Goal: Contribute content: Contribute content

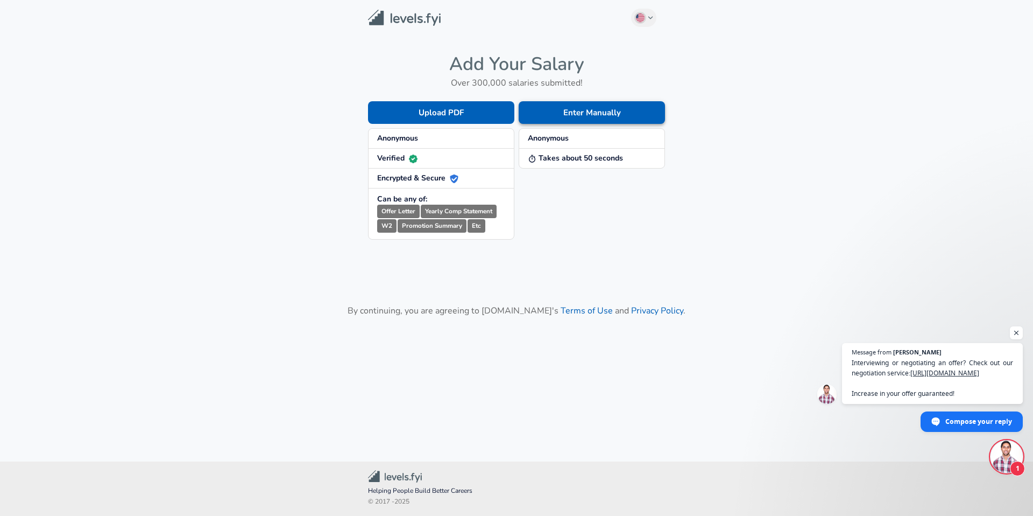
click at [590, 119] on button "Enter Manually" at bounding box center [592, 112] width 146 height 23
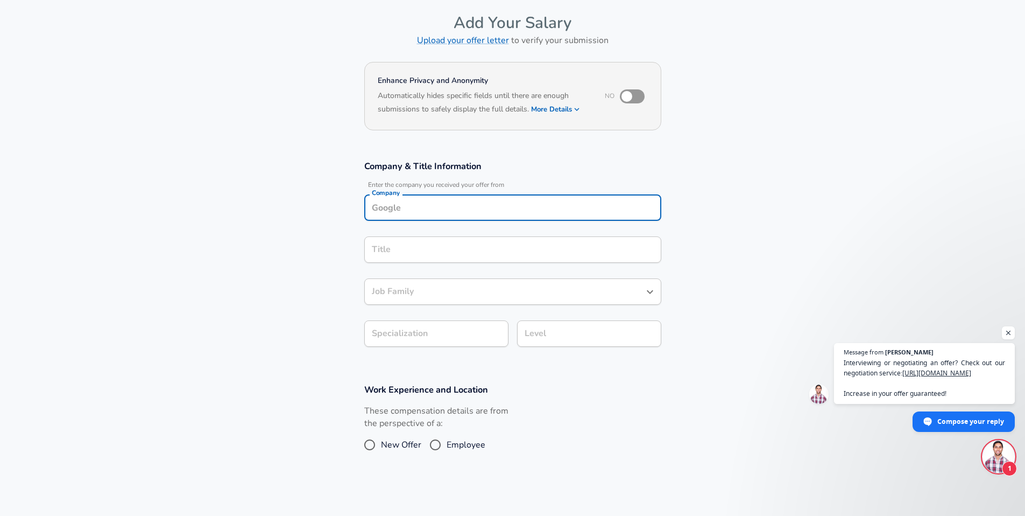
click at [472, 201] on input "Company" at bounding box center [512, 207] width 287 height 17
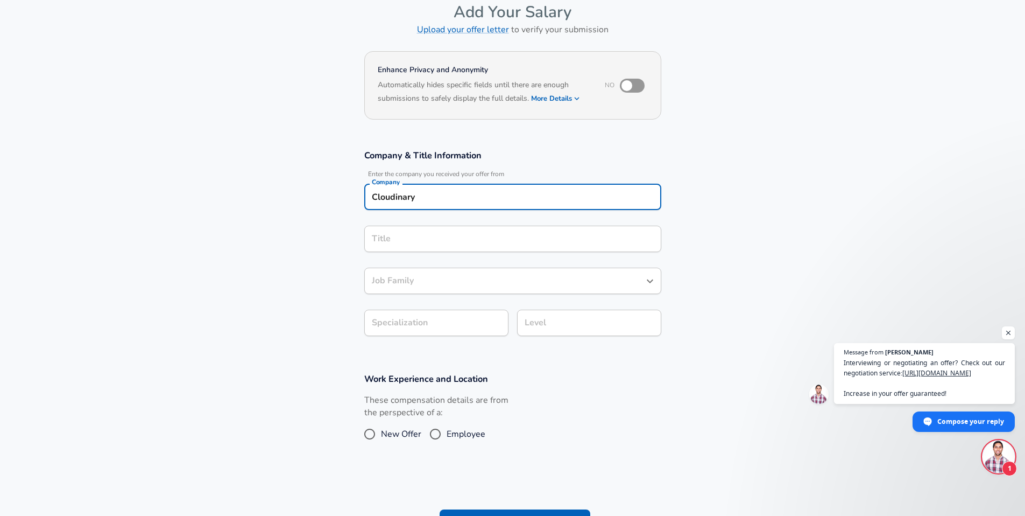
type input "Cloudinary"
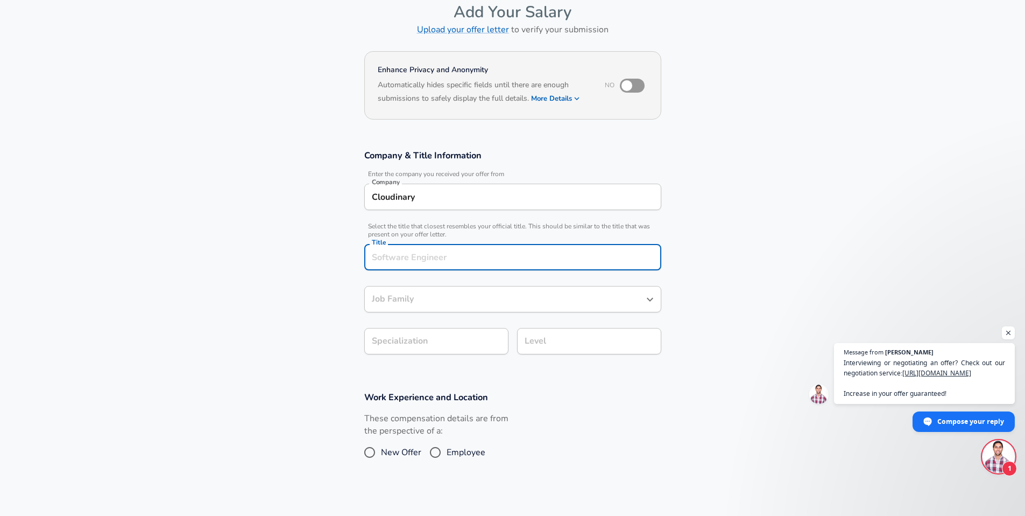
scroll to position [76, 0]
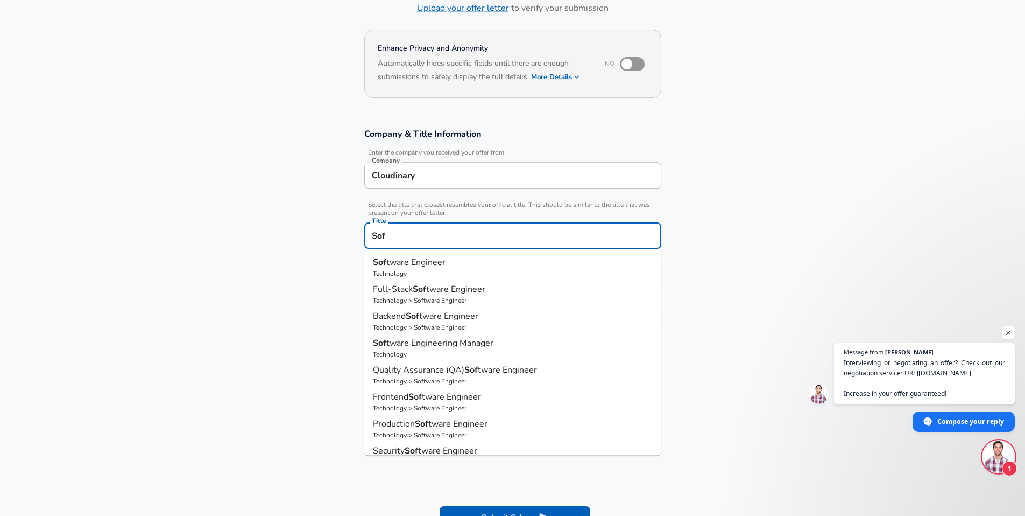
click at [423, 262] on span "tware Engineer" at bounding box center [415, 262] width 59 height 12
type input "Software Engineer"
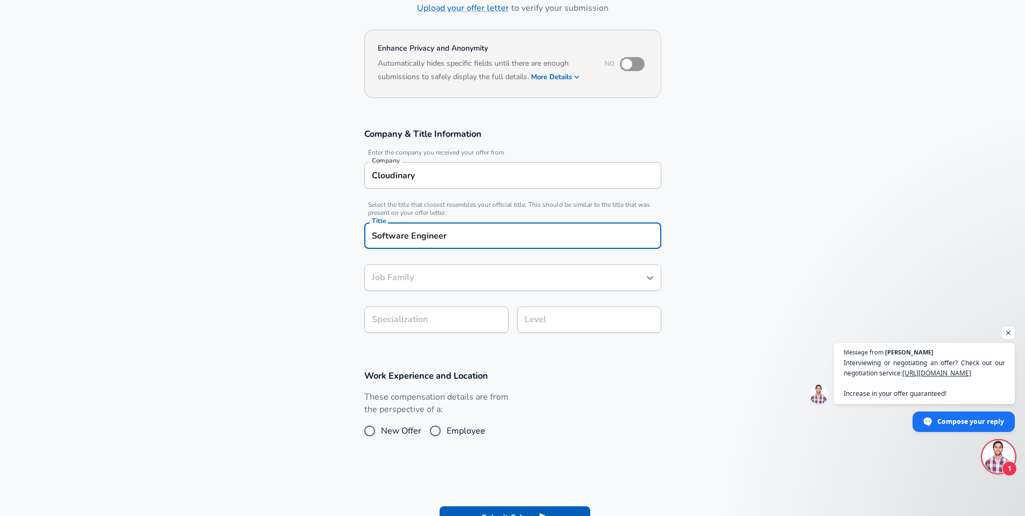
type input "Software Engineer"
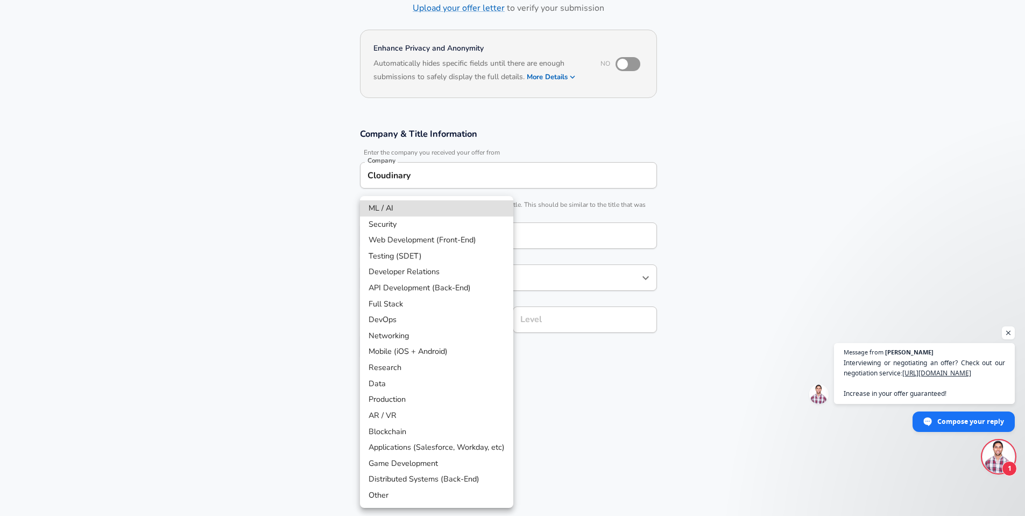
click at [406, 320] on body "English ([GEOGRAPHIC_DATA]) Change Restart Add Your Salary Upload your offer le…" at bounding box center [512, 182] width 1025 height 516
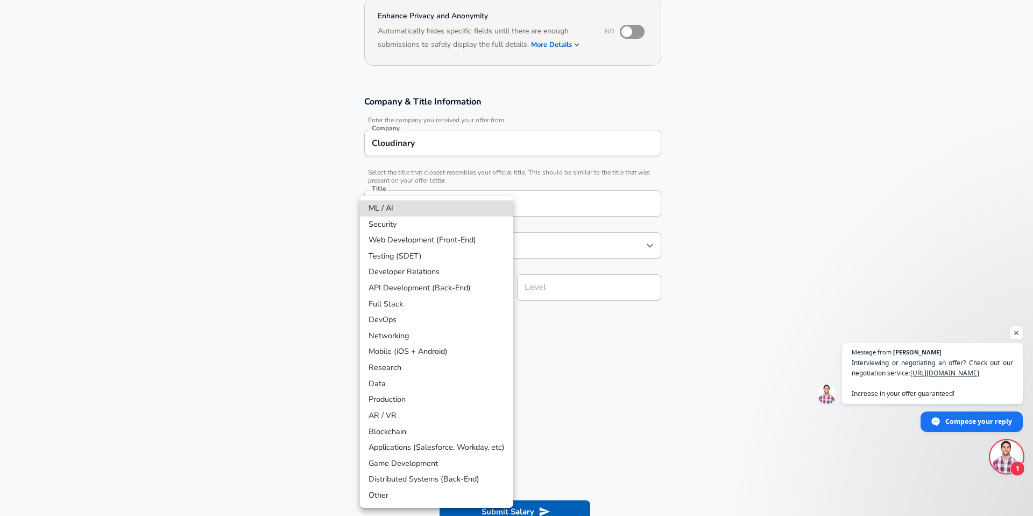
click at [458, 207] on li "ML / AI" at bounding box center [436, 208] width 153 height 16
type input "ML / AI"
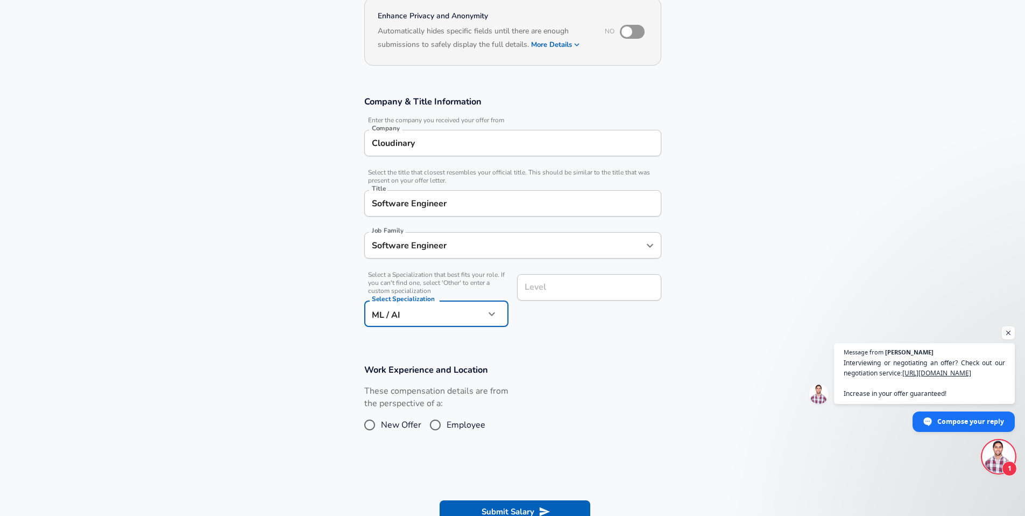
click at [557, 285] on input "Level" at bounding box center [589, 287] width 135 height 17
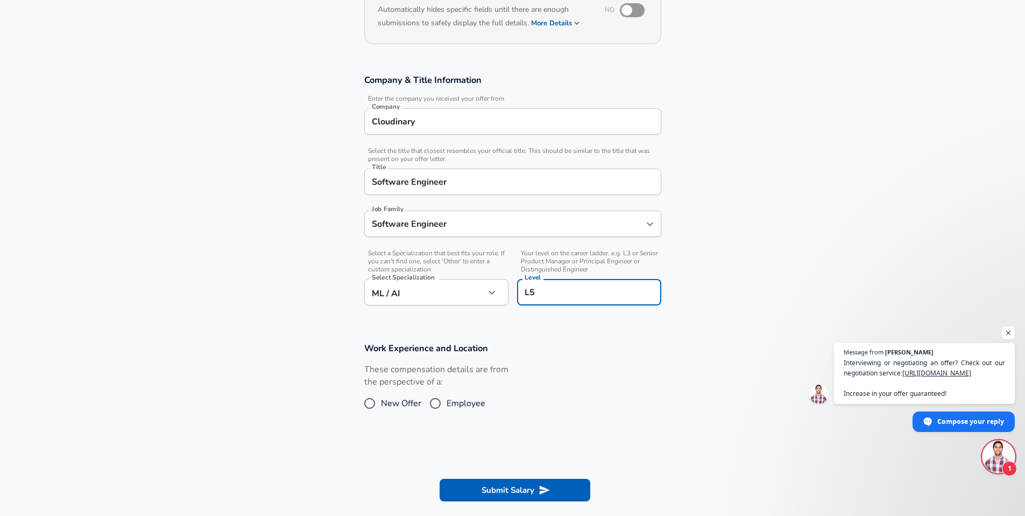
type input "L5"
click at [553, 407] on div "These compensation details are from the perspective of a: New Offer Employee" at bounding box center [509, 391] width 306 height 57
click at [440, 407] on input "Employee" at bounding box center [435, 403] width 23 height 17
radio input "true"
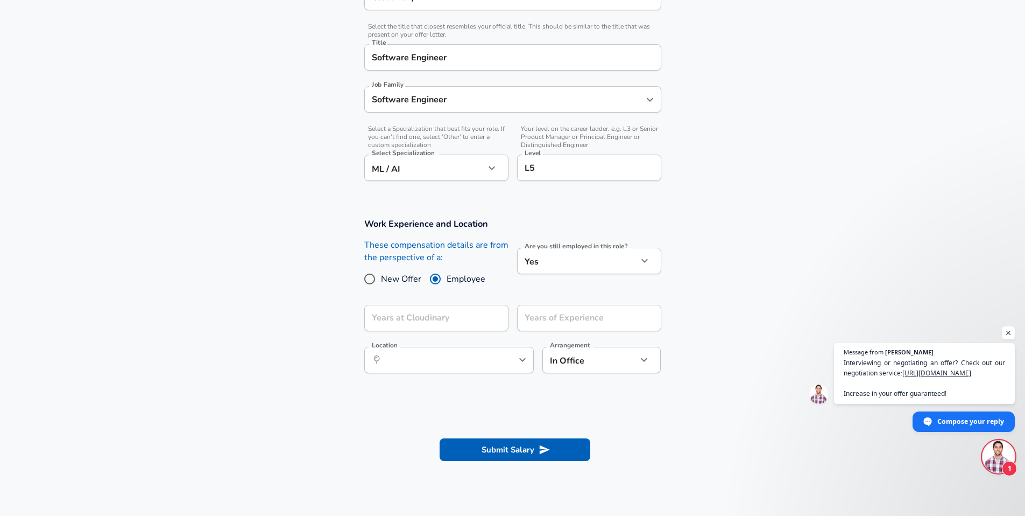
scroll to position [365, 0]
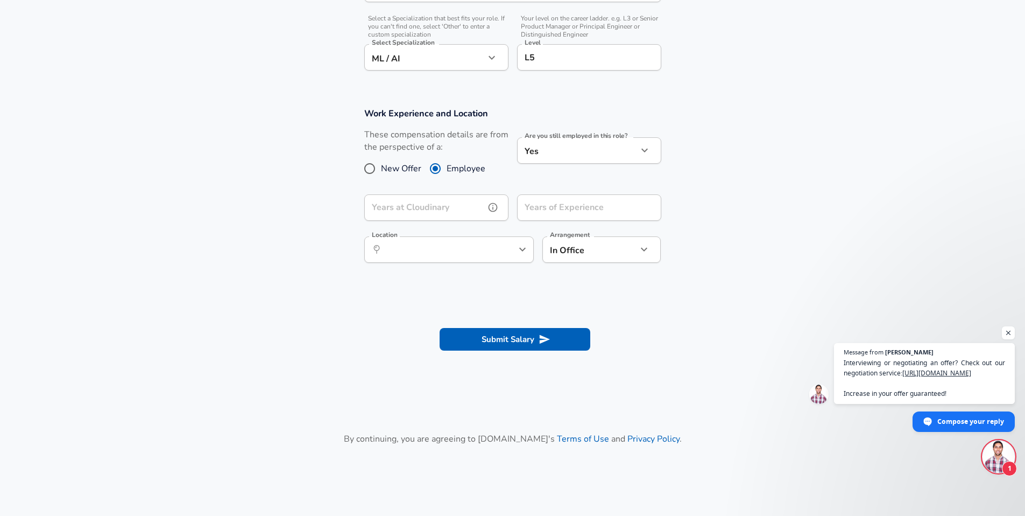
click at [462, 202] on input "Years at Cloudinary" at bounding box center [424, 207] width 121 height 26
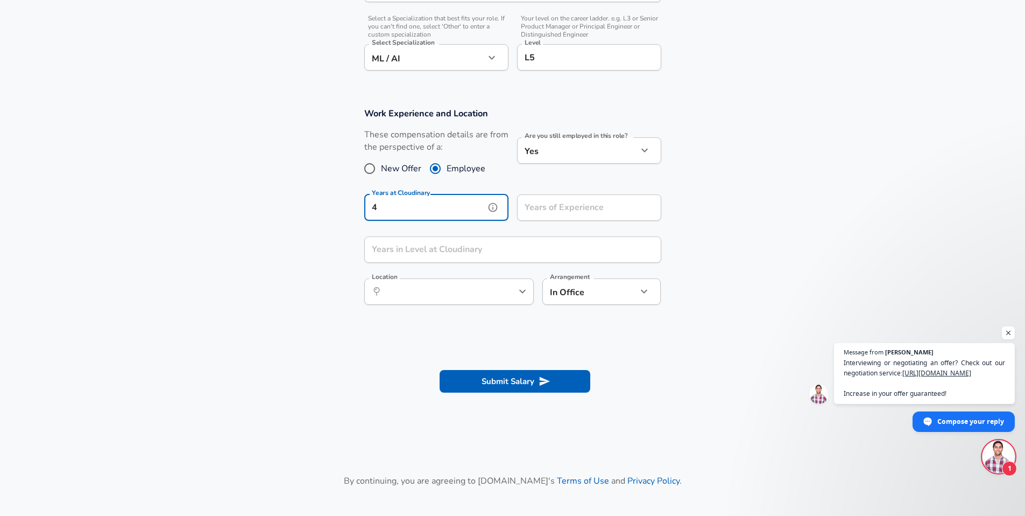
type input "4"
click at [576, 212] on input "Years of Experience" at bounding box center [577, 207] width 121 height 26
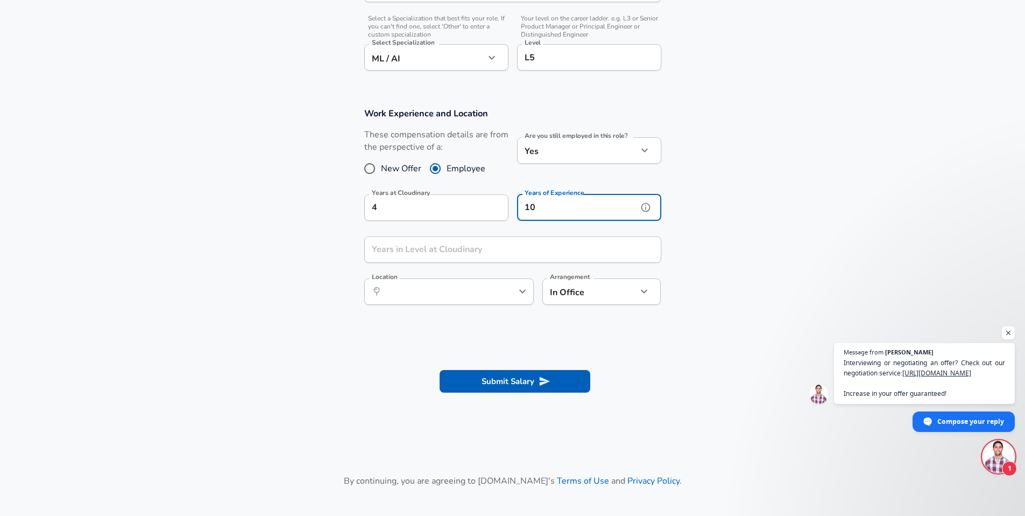
type input "10"
click at [537, 248] on input "Years in Level at Cloudinary" at bounding box center [500, 249] width 273 height 26
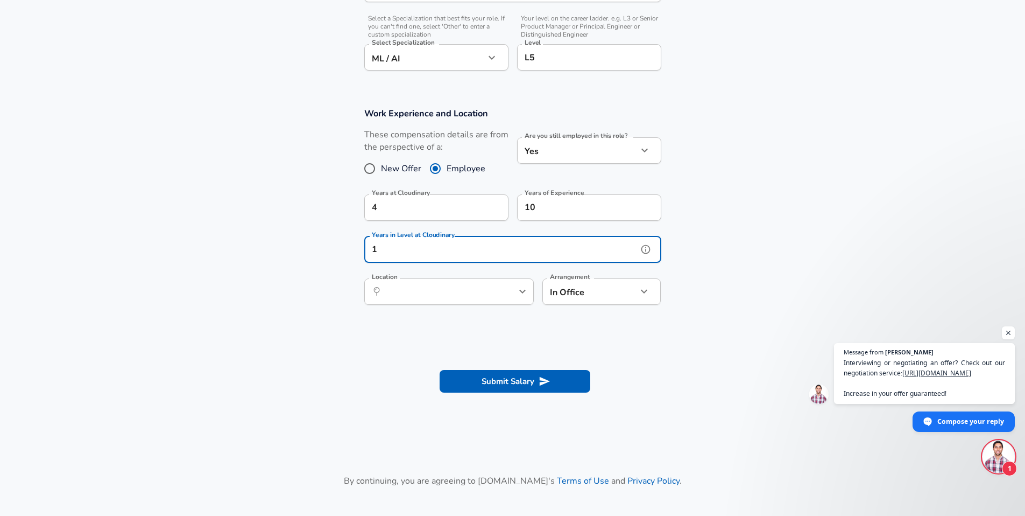
click at [504, 292] on icon "help" at bounding box center [504, 291] width 9 height 9
type input "1"
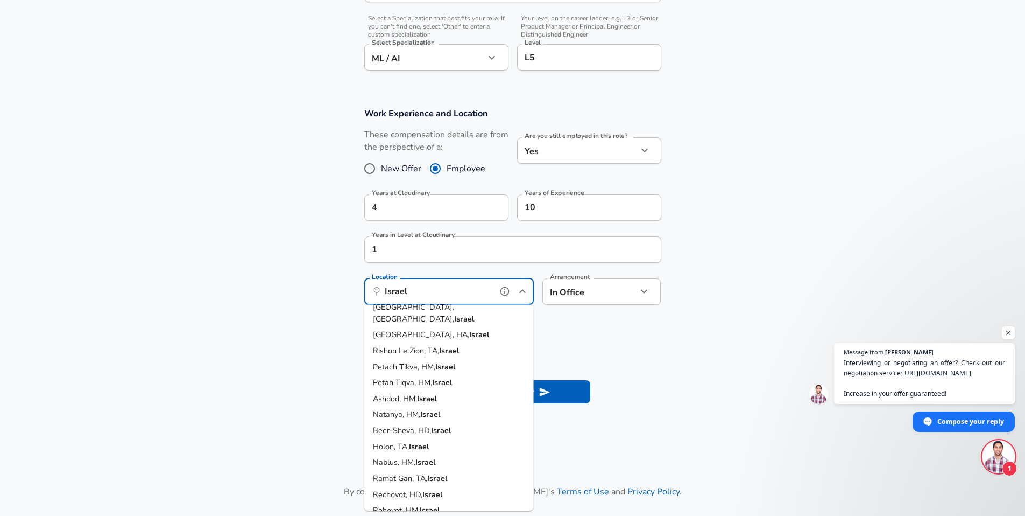
scroll to position [0, 0]
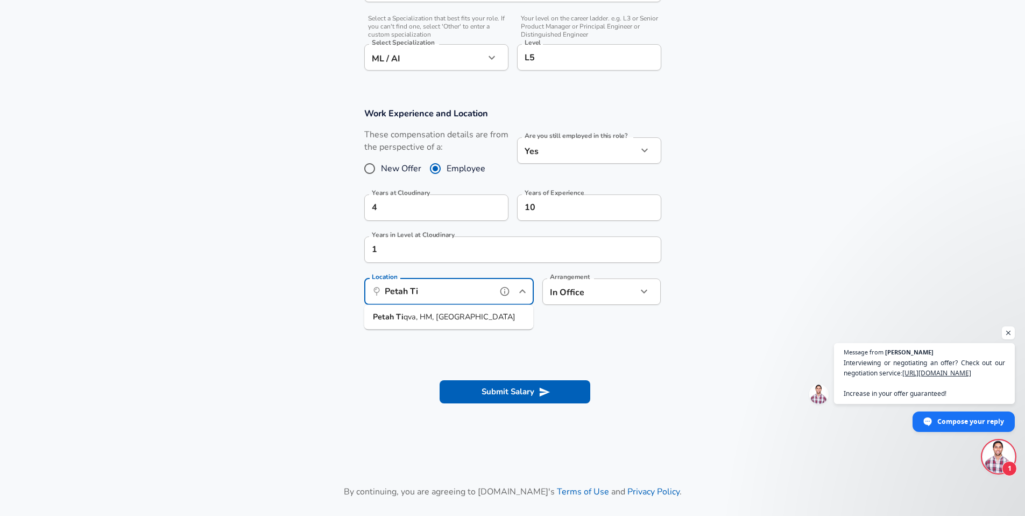
click at [412, 316] on span "qva, HM, [GEOGRAPHIC_DATA]" at bounding box center [460, 316] width 112 height 11
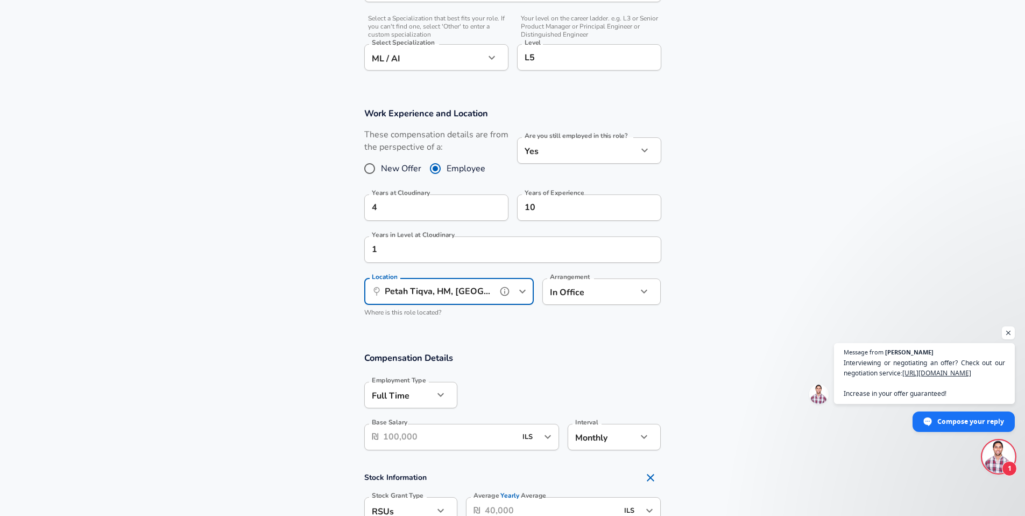
type input "Petah Tiqva, HM, [GEOGRAPHIC_DATA]"
click at [280, 223] on section "Work Experience and Location These compensation details are from the perspectiv…" at bounding box center [512, 217] width 1025 height 244
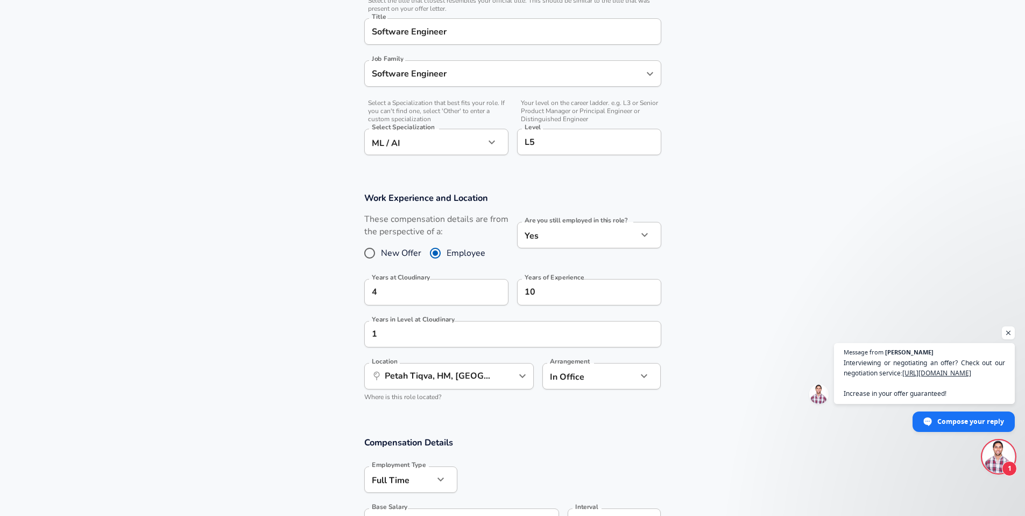
scroll to position [115, 0]
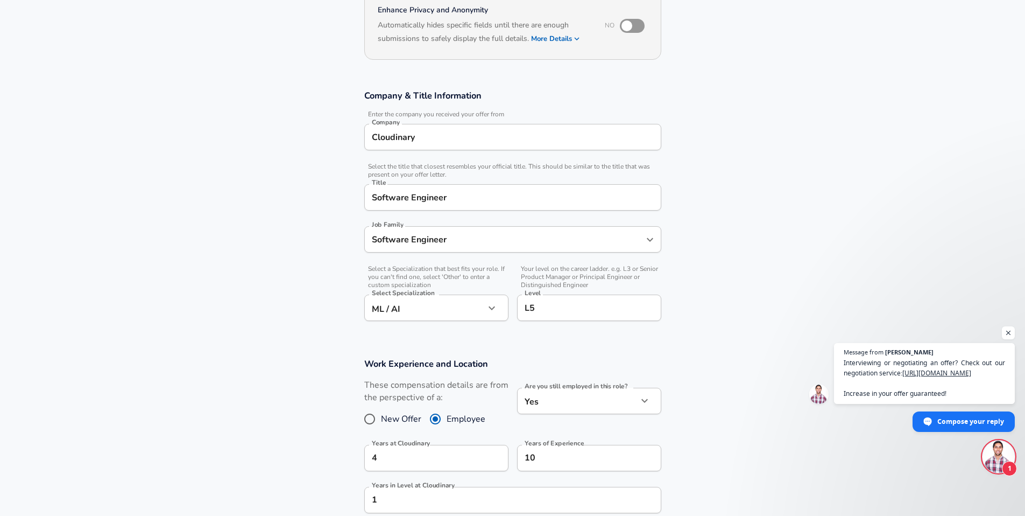
click at [372, 200] on input "Software Engineer" at bounding box center [512, 197] width 287 height 17
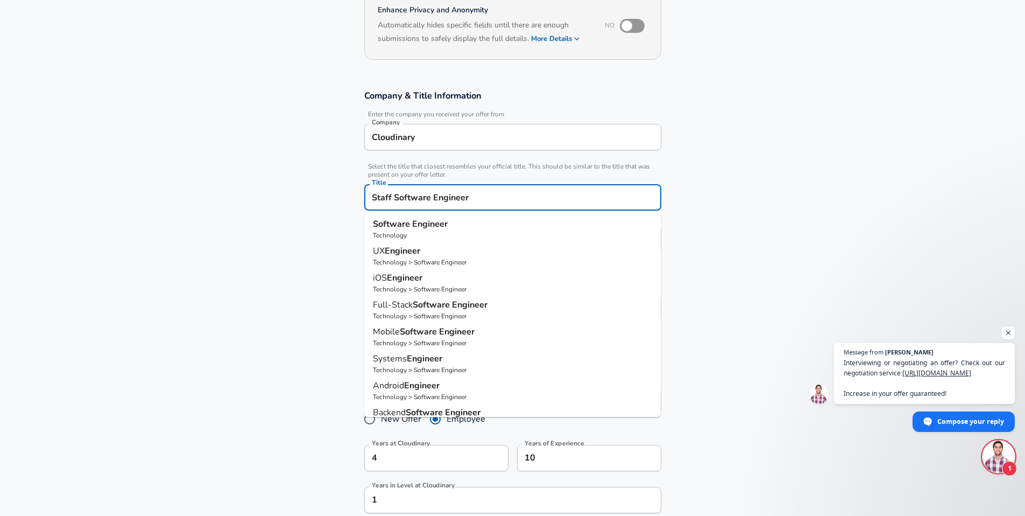
type input "Staff Software Engineer"
click at [808, 229] on section "Company & Title Information Enter the company you received your offer from Comp…" at bounding box center [512, 211] width 1025 height 268
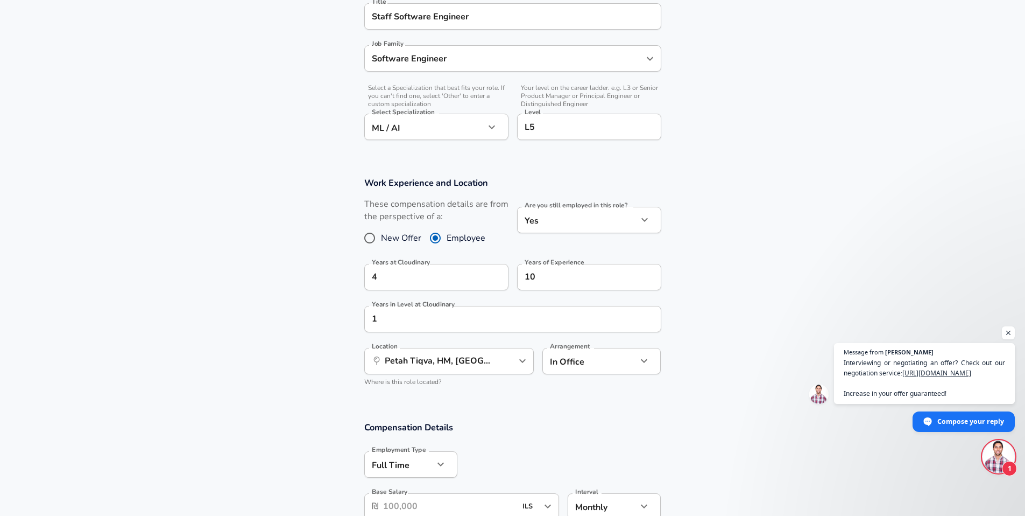
scroll to position [309, 0]
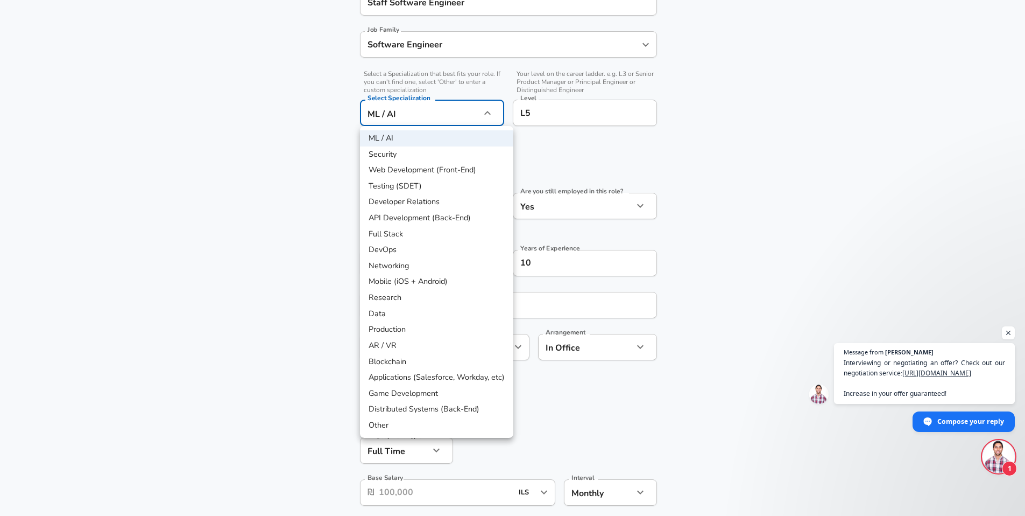
click at [454, 430] on li "Other" at bounding box center [436, 425] width 153 height 16
type input "Other"
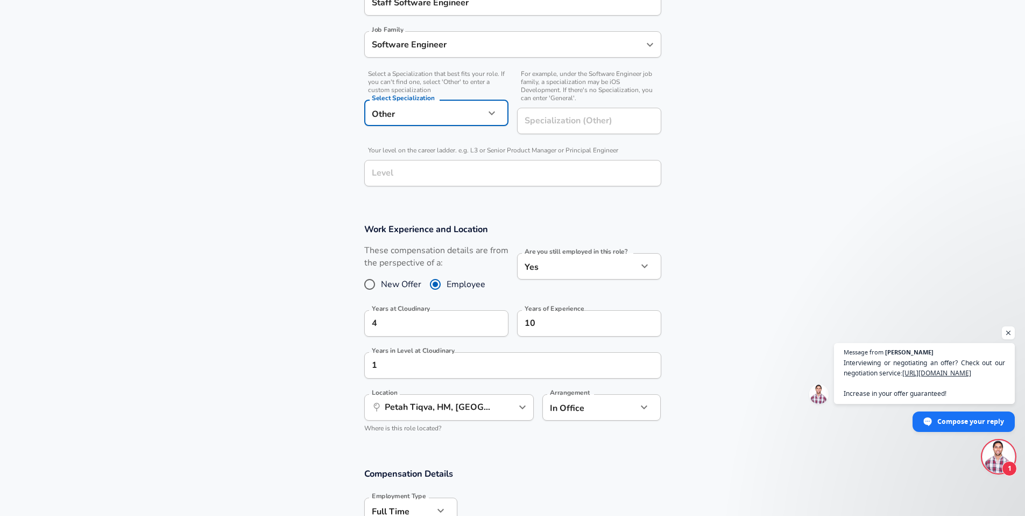
click at [255, 198] on section "Company & Title Information Enter the company you received your offer from Comp…" at bounding box center [512, 46] width 1025 height 328
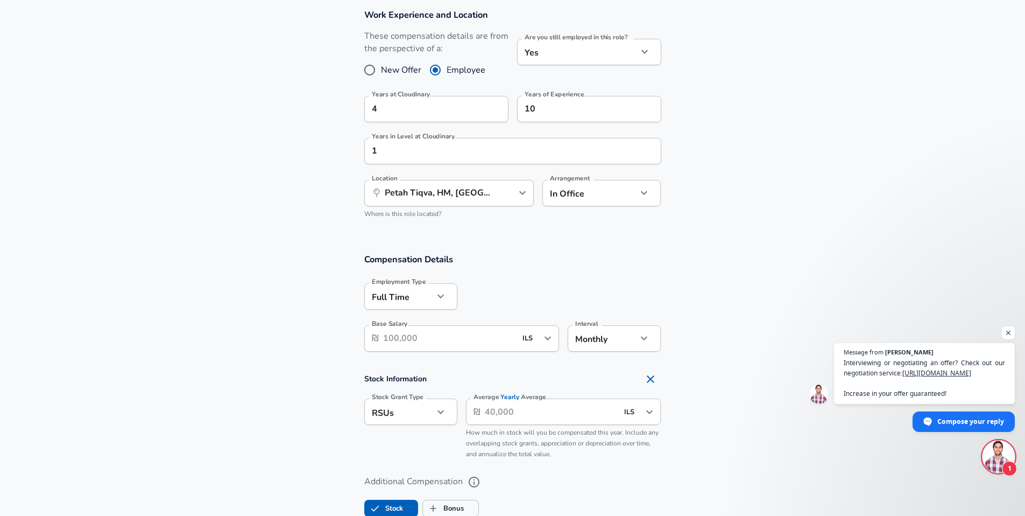
scroll to position [629, 0]
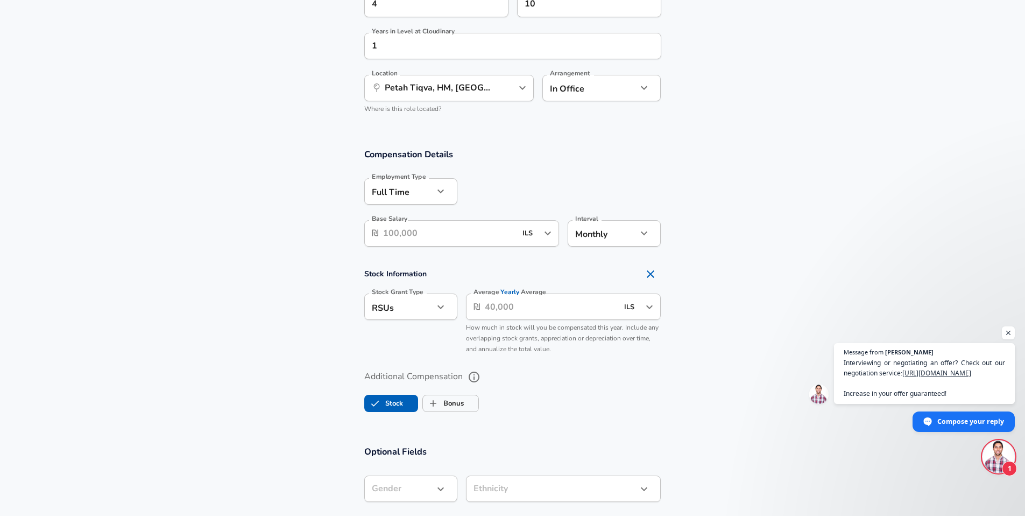
click at [444, 236] on input "Base Salary" at bounding box center [449, 233] width 133 height 26
type input "504,000"
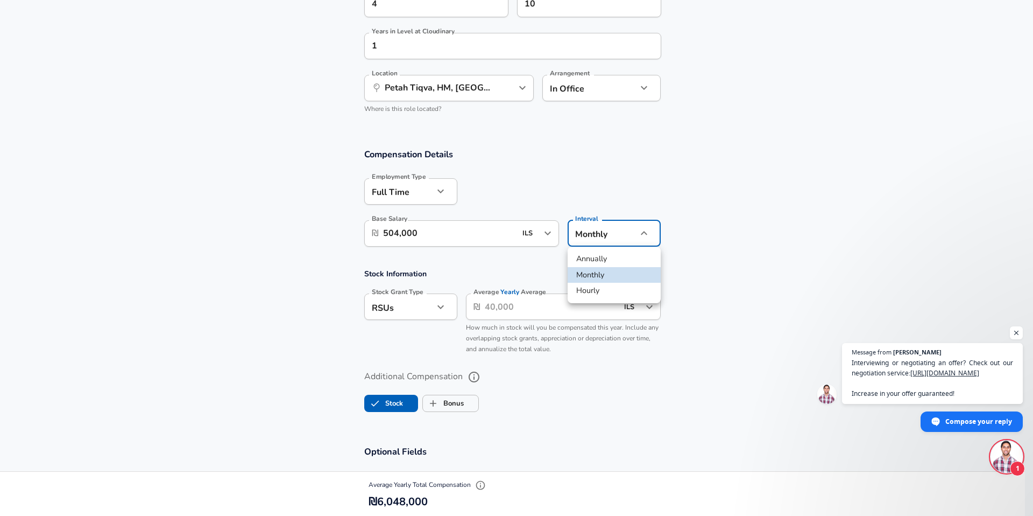
click at [603, 256] on li "Annually" at bounding box center [614, 259] width 93 height 16
type input "yearly"
click at [531, 314] on input "Average Yearly Average" at bounding box center [551, 306] width 133 height 26
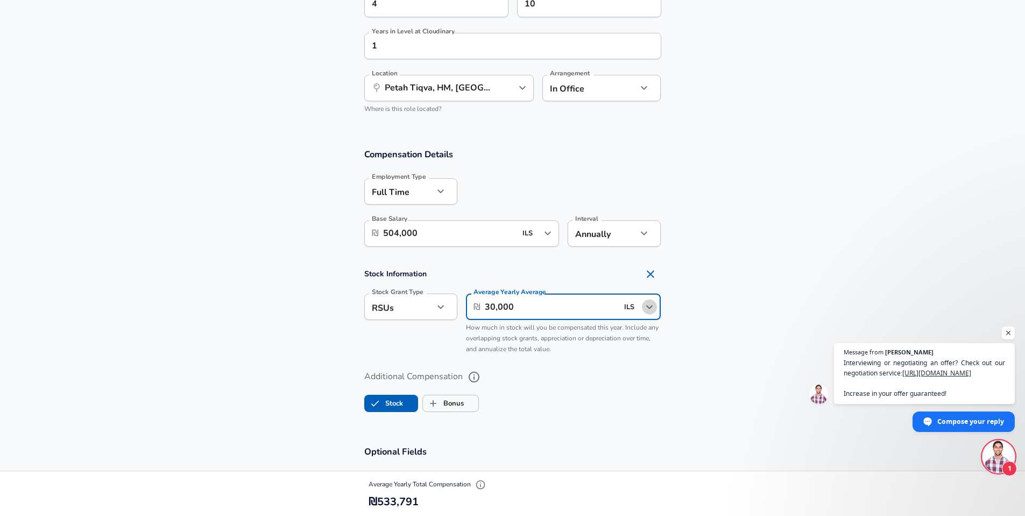
click at [642, 307] on button "Open" at bounding box center [649, 306] width 15 height 15
type input "30,000"
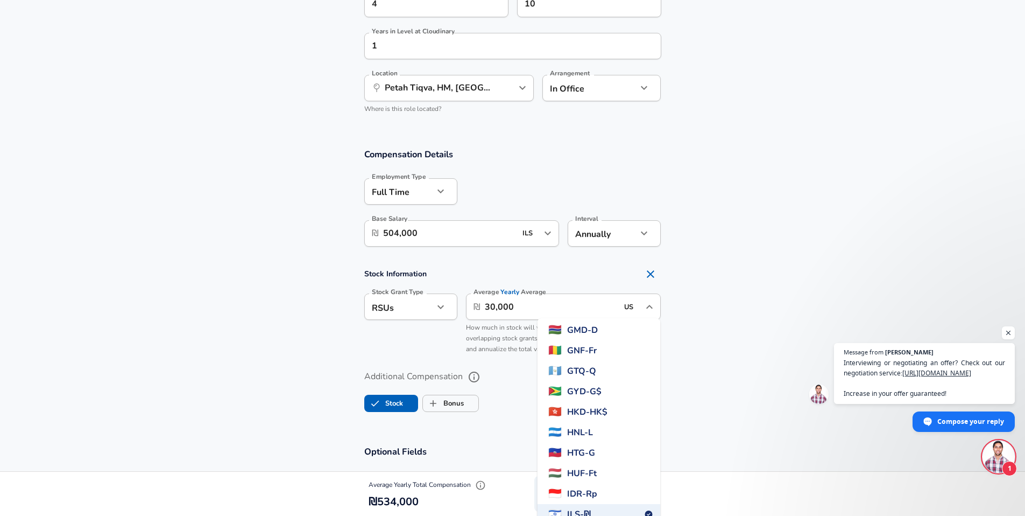
scroll to position [0, 0]
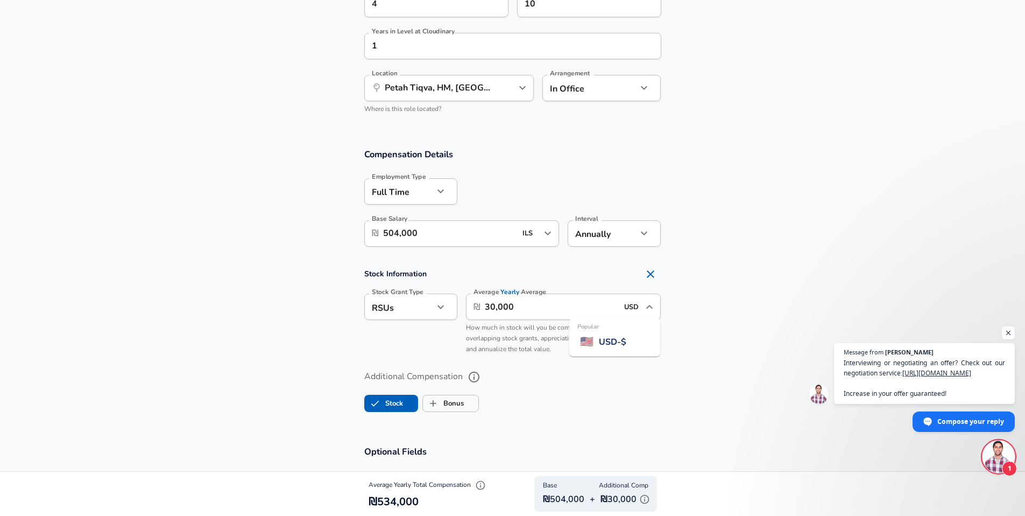
click at [627, 343] on span "USD - $" at bounding box center [612, 341] width 27 height 13
type input "USD"
click at [294, 382] on section "Additional Compensation Stock Bonus" at bounding box center [512, 387] width 1025 height 57
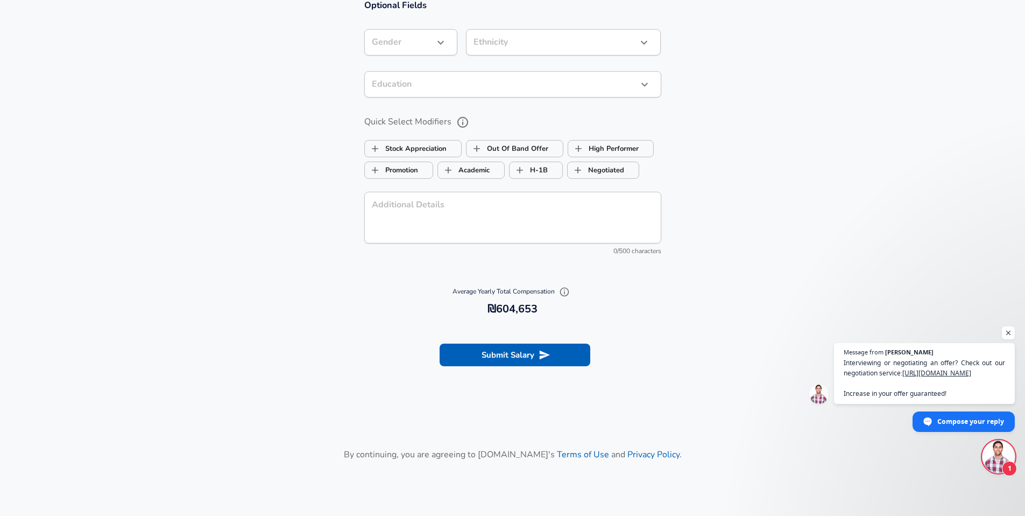
scroll to position [1130, 0]
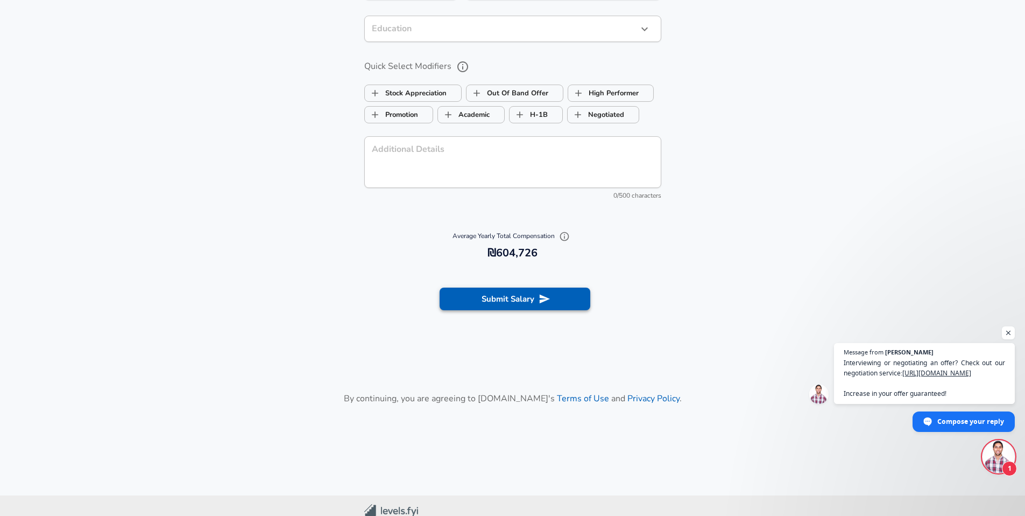
click at [466, 298] on button "Submit Salary" at bounding box center [515, 298] width 151 height 23
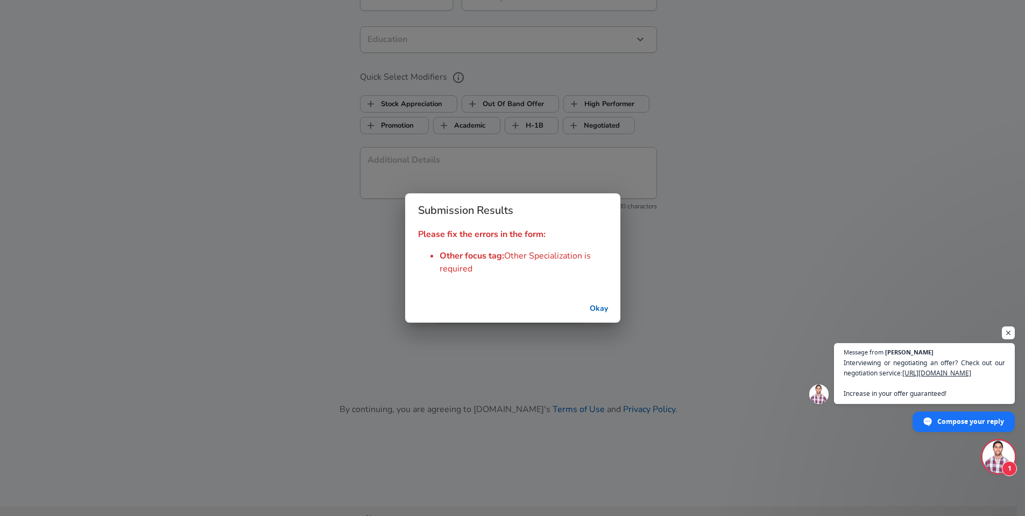
scroll to position [1141, 0]
click at [611, 307] on button "Okay" at bounding box center [603, 309] width 34 height 20
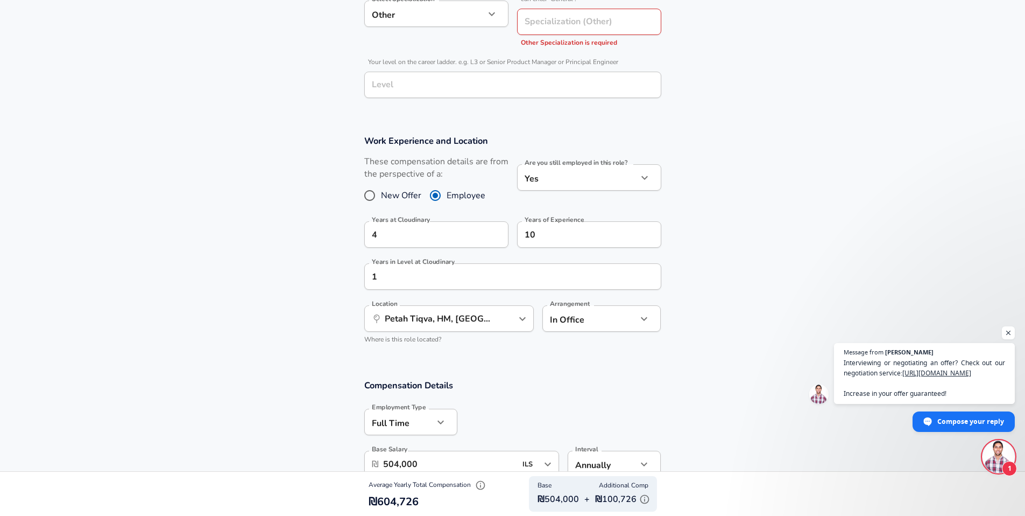
scroll to position [303, 0]
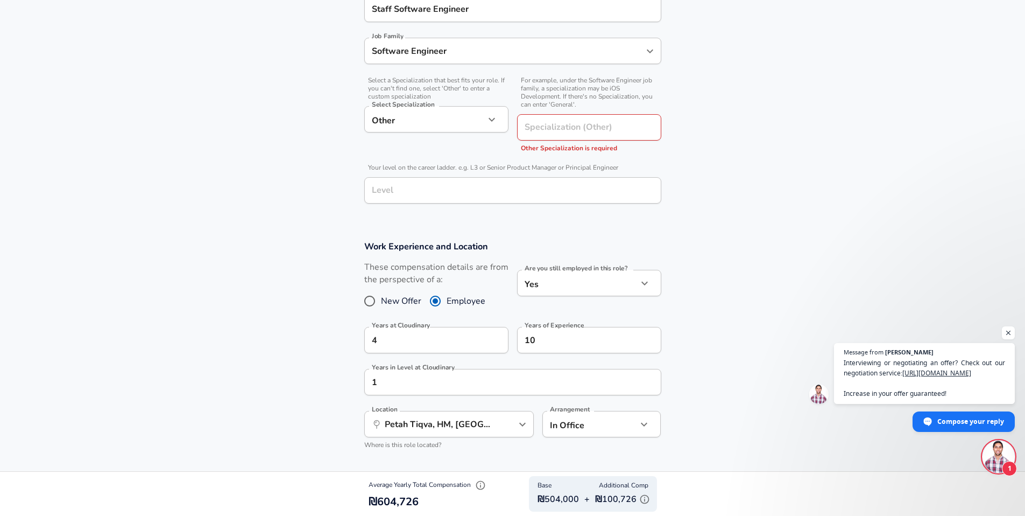
click at [467, 189] on input "Level" at bounding box center [512, 190] width 287 height 17
type input "Backend"
click at [152, 230] on section "Work Experience and Location These compensation details are from the perspectiv…" at bounding box center [512, 350] width 1025 height 244
click at [557, 123] on div "Specialization (Other) Specialization (Other) Other Specialization is required" at bounding box center [589, 134] width 144 height 40
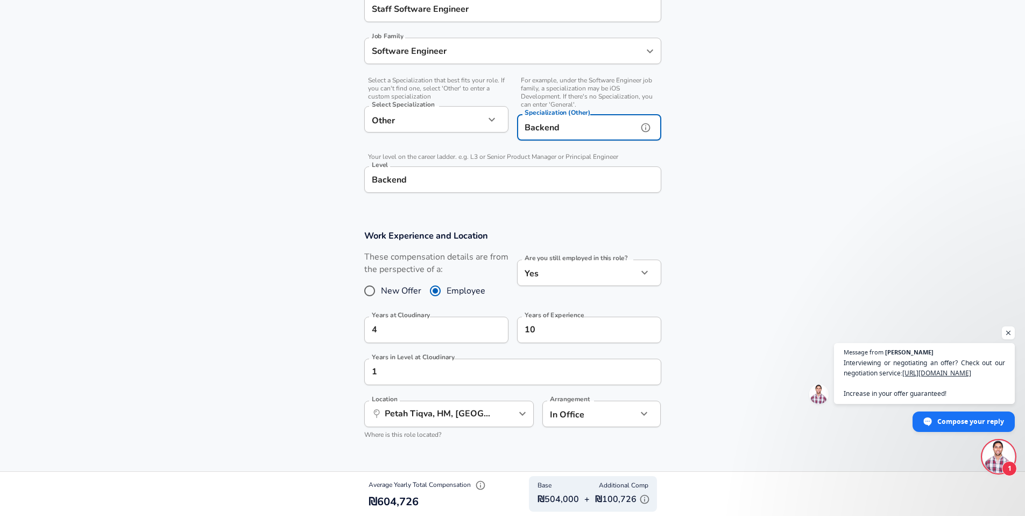
click at [510, 189] on div "Backend Level" at bounding box center [512, 179] width 297 height 26
type input "Backend"
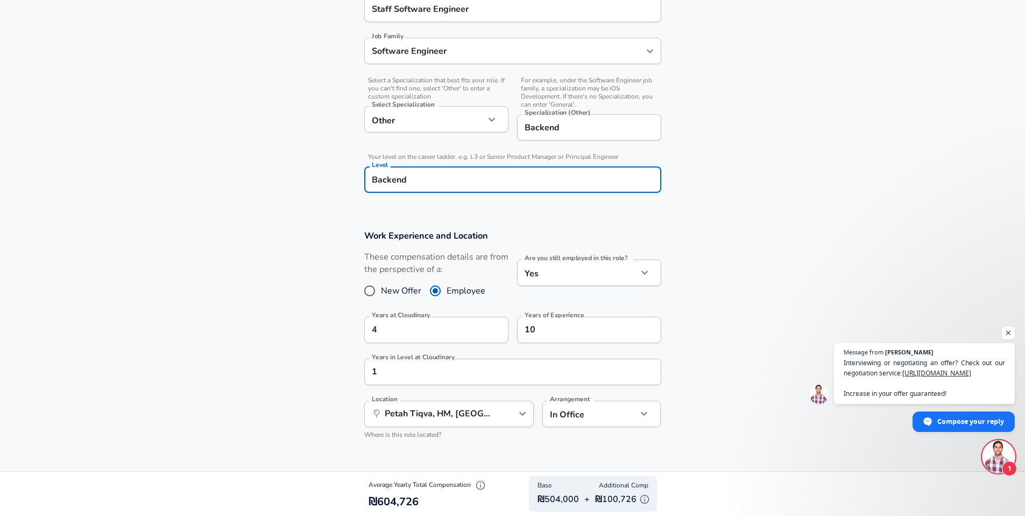
click at [510, 189] on div "Backend Level" at bounding box center [512, 179] width 297 height 26
click at [301, 217] on section "Company & Title Information Enter the company you received your offer from Comp…" at bounding box center [512, 53] width 1025 height 328
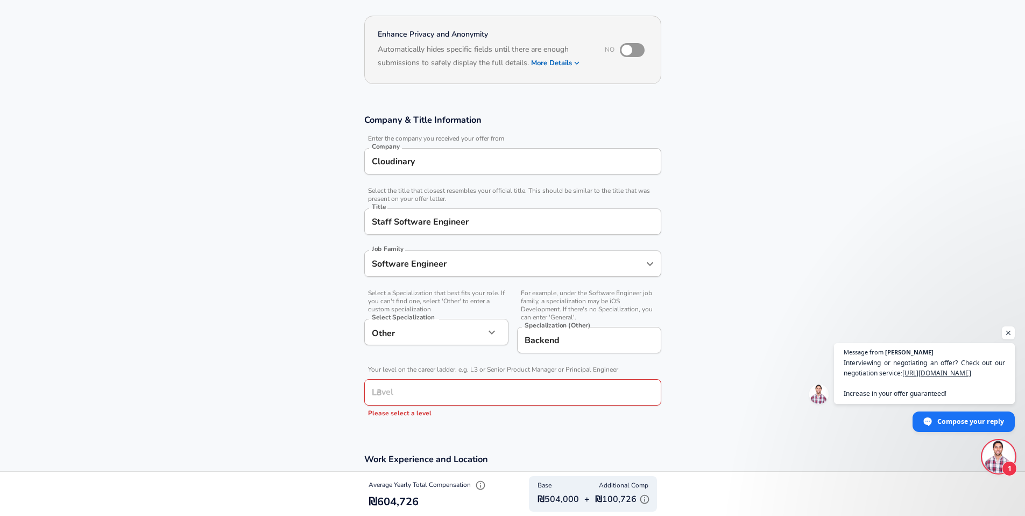
scroll to position [129, 0]
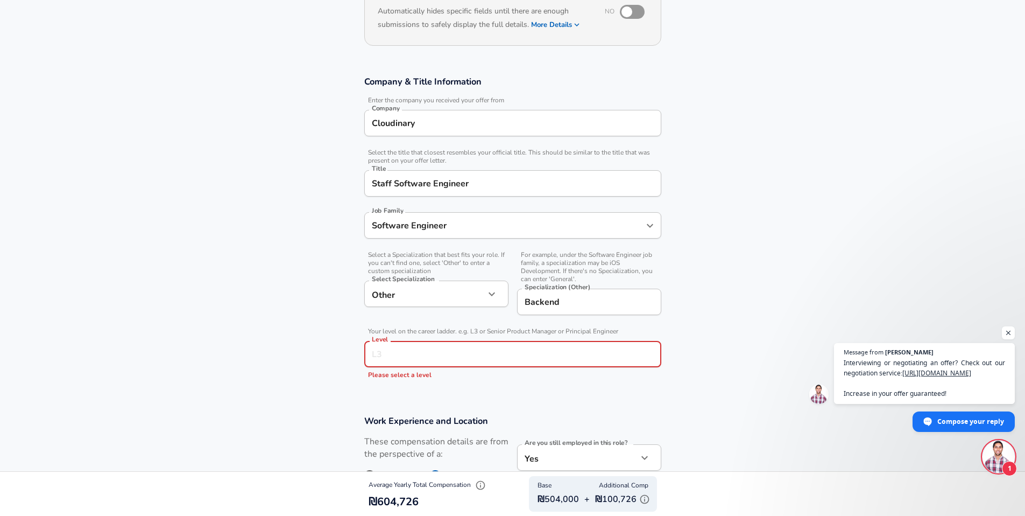
click at [411, 348] on input "Level" at bounding box center [512, 354] width 287 height 17
type input "L5"
click at [314, 313] on section "Company & Title Information Enter the company you received your offer from Comp…" at bounding box center [512, 232] width 1025 height 339
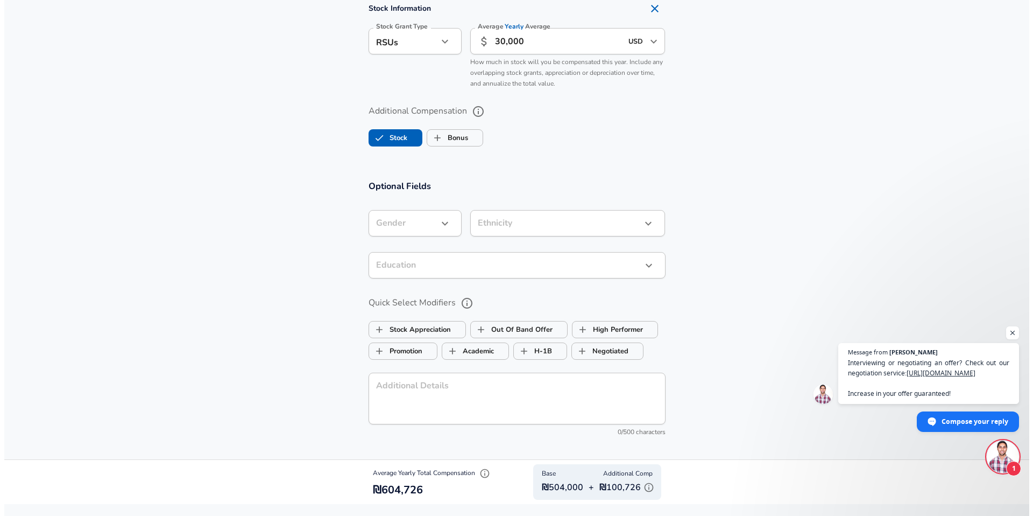
scroll to position [949, 0]
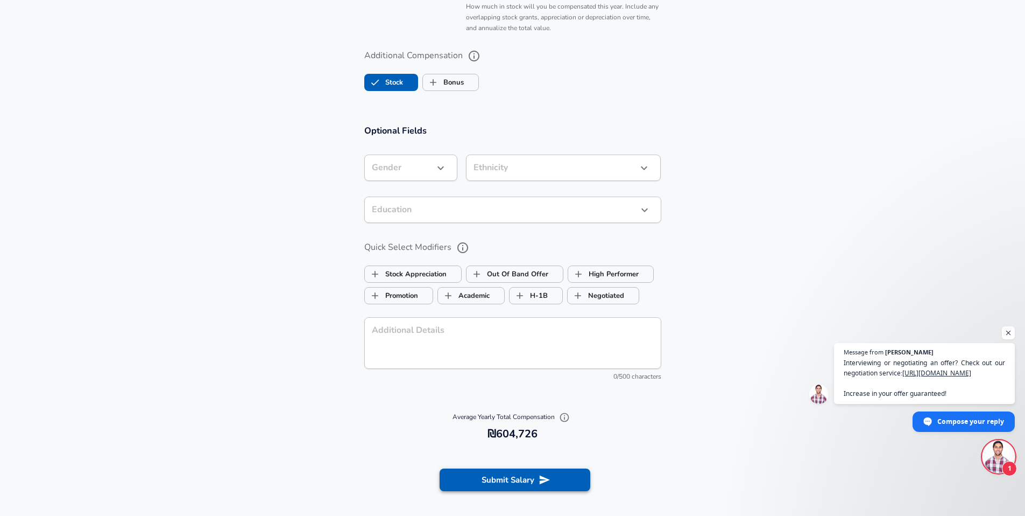
click at [512, 482] on button "Submit Salary" at bounding box center [515, 479] width 151 height 23
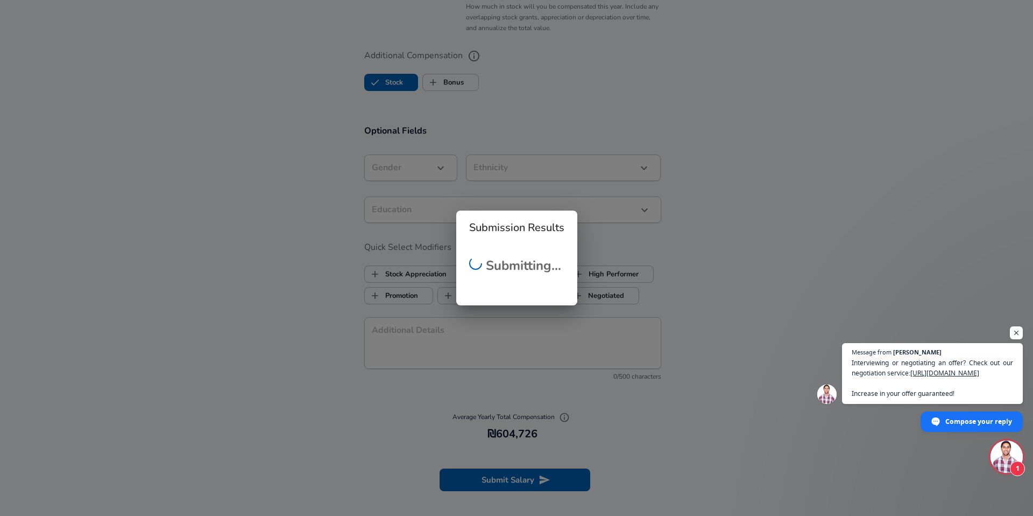
scroll to position [305, 0]
